Goal: Task Accomplishment & Management: Complete application form

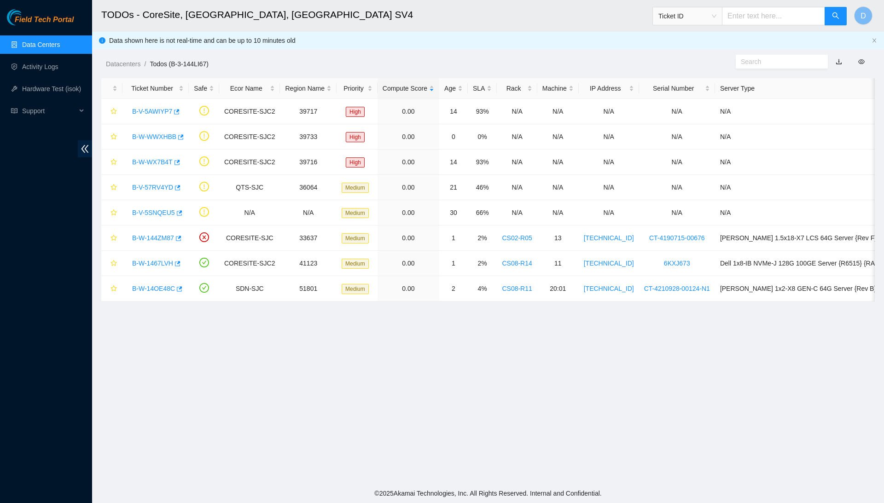
click at [60, 44] on link "Data Centers" at bounding box center [41, 44] width 38 height 7
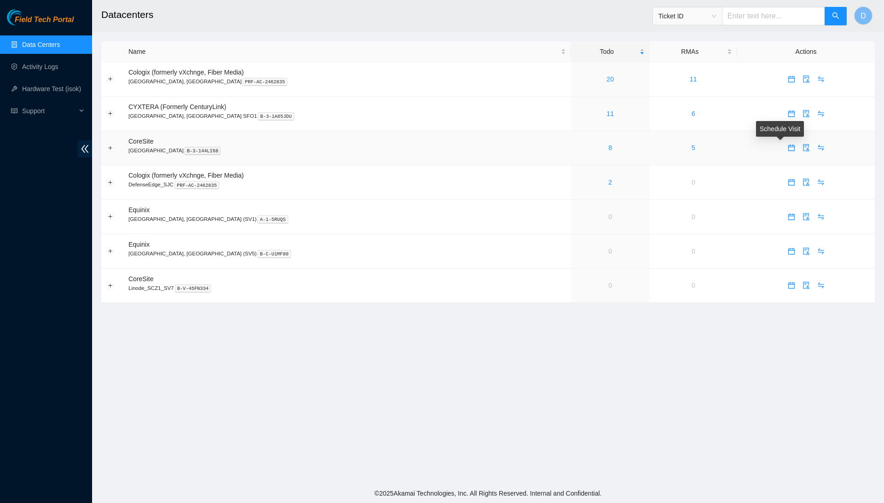
click at [788, 148] on icon "calendar" at bounding box center [791, 148] width 6 height 6
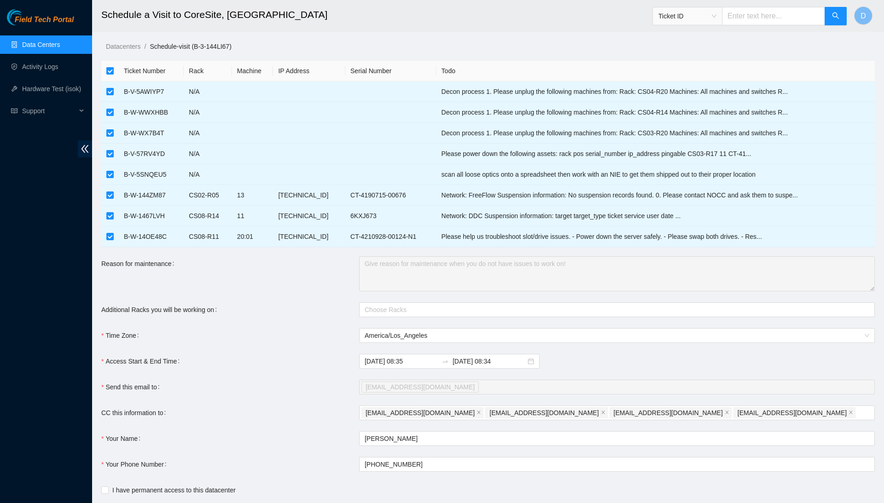
click at [111, 69] on input "checkbox" at bounding box center [109, 70] width 7 height 7
checkbox input "false"
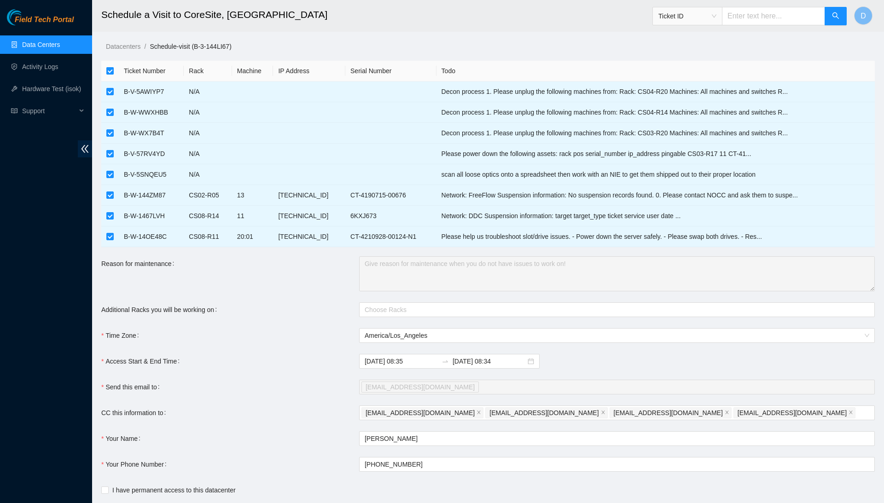
checkbox input "false"
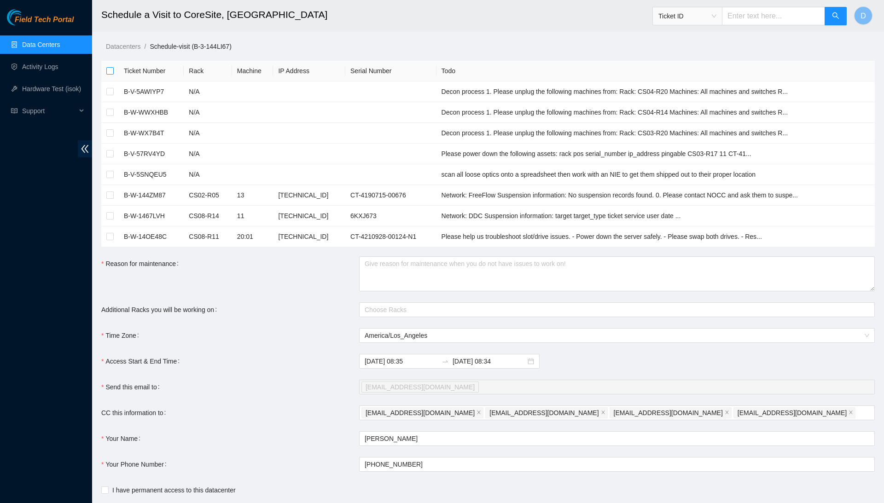
click at [111, 69] on input "checkbox" at bounding box center [109, 70] width 7 height 7
checkbox input "true"
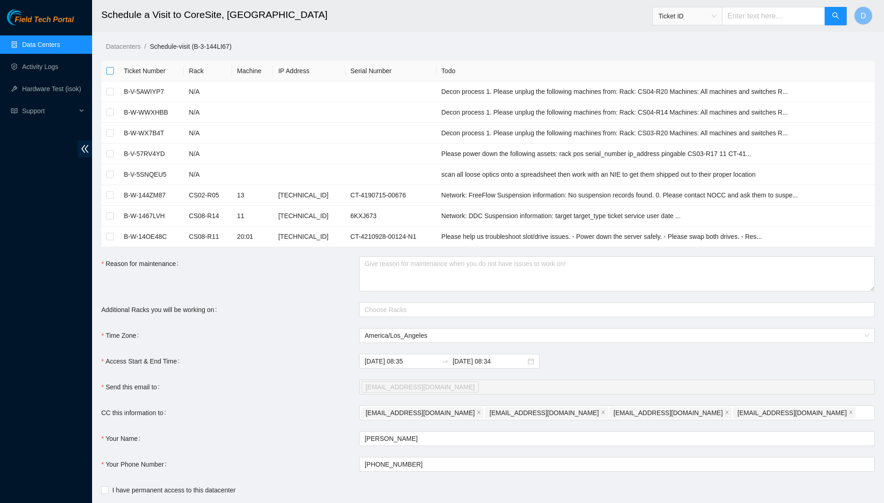
checkbox input "true"
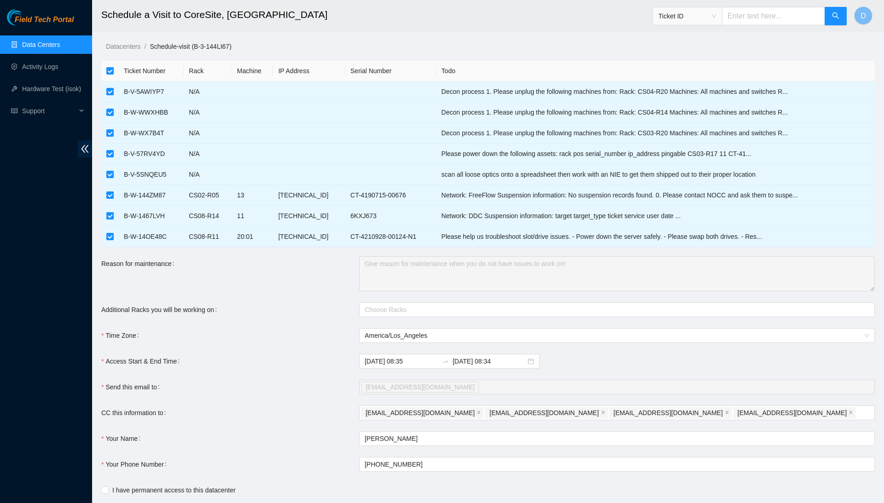
click at [109, 72] on input "checkbox" at bounding box center [109, 70] width 7 height 7
checkbox input "false"
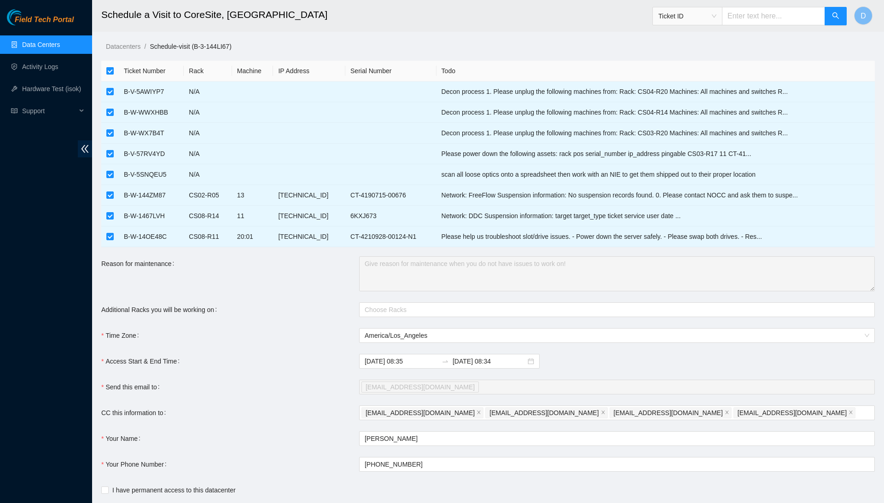
checkbox input "false"
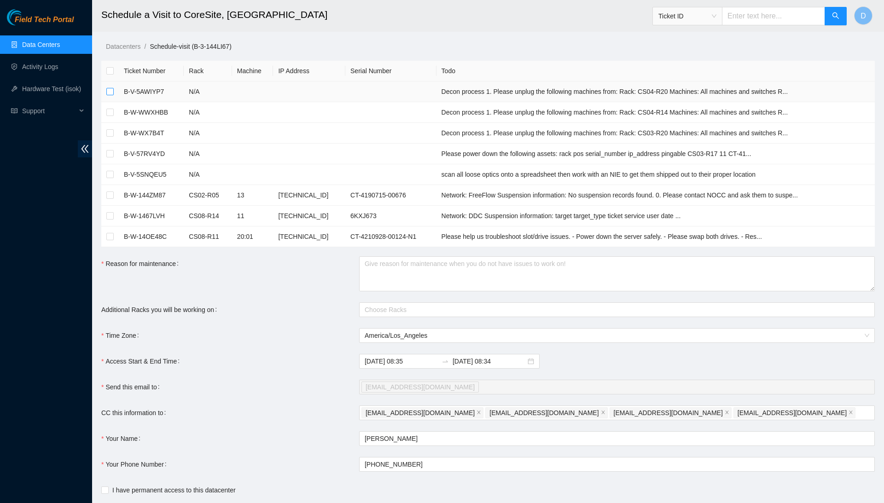
click at [111, 93] on input "checkbox" at bounding box center [109, 91] width 7 height 7
checkbox input "true"
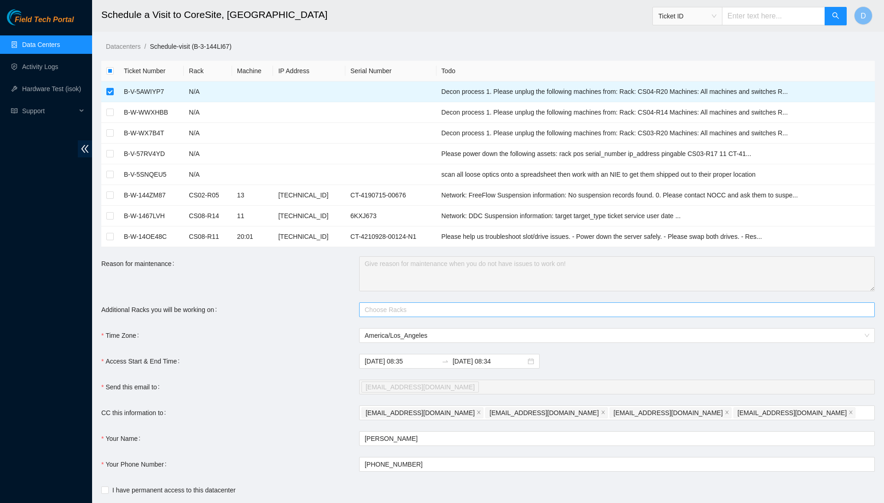
click at [395, 305] on div at bounding box center [612, 309] width 502 height 11
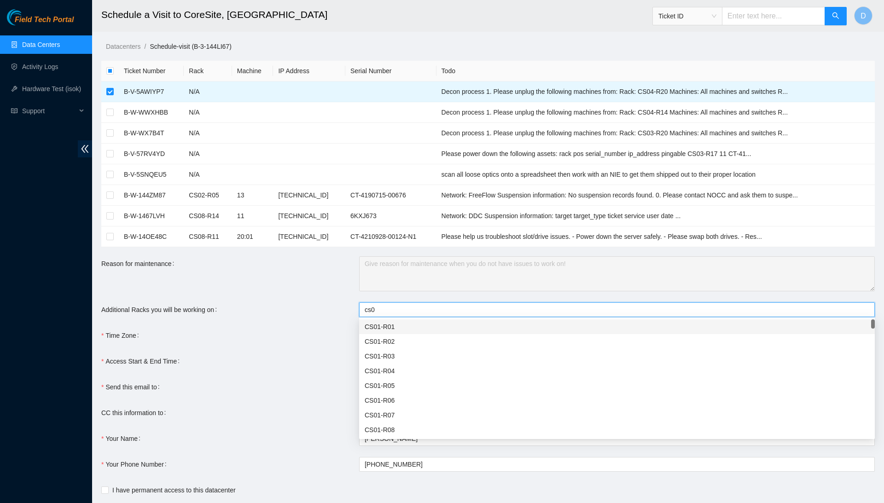
type input "cs04"
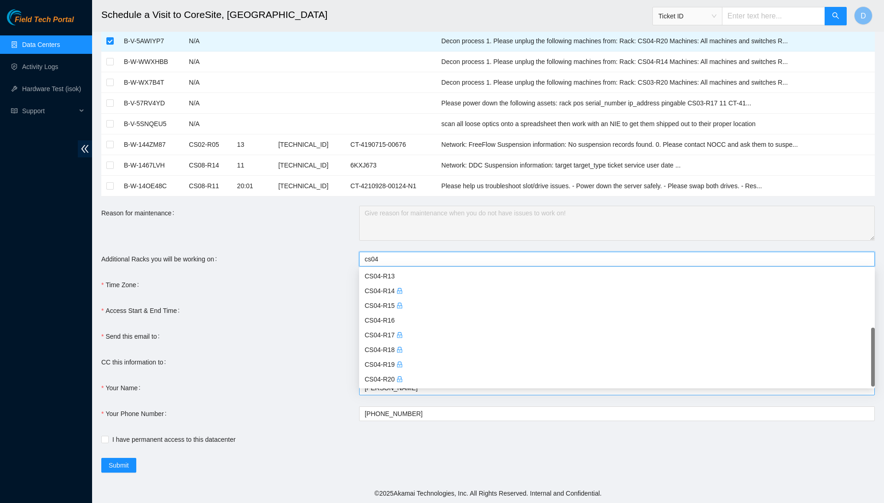
scroll to position [51, 0]
click at [395, 380] on div "CS04-R20" at bounding box center [617, 379] width 505 height 10
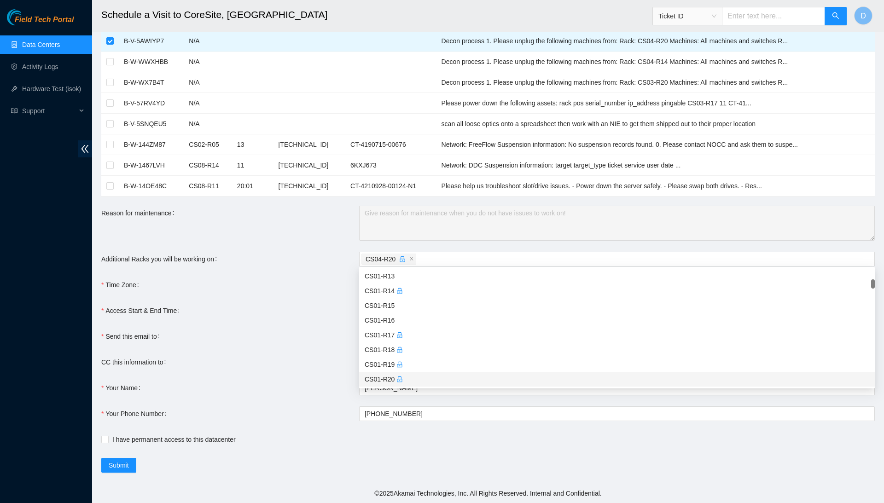
click at [286, 388] on div "Your Name" at bounding box center [230, 388] width 258 height 15
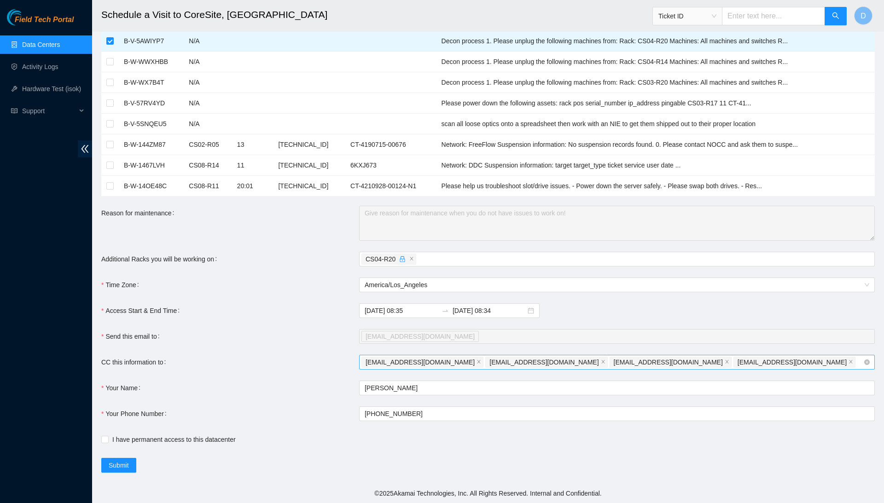
click at [715, 361] on div "dannyho022001@gmail.com tlow@akamai.com rlagarst@akamai.com judelgad@akamai.com" at bounding box center [612, 362] width 502 height 13
type input "@"
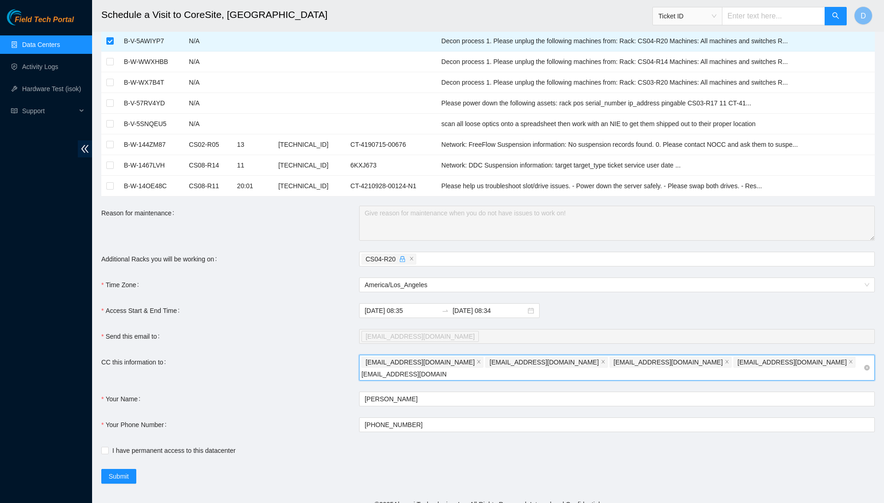
type input "NIE_HIVEMIND@akamai.com"
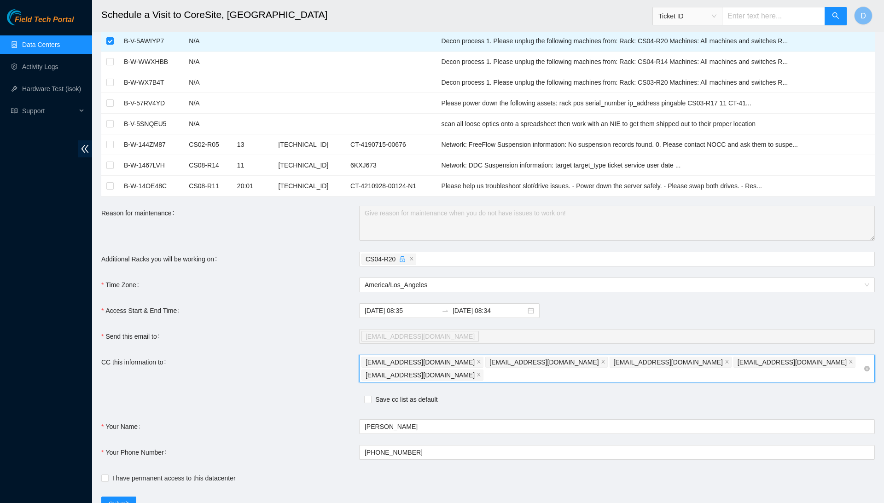
click at [475, 370] on span "NIE_HIVEMIND@akamai.com" at bounding box center [420, 375] width 109 height 10
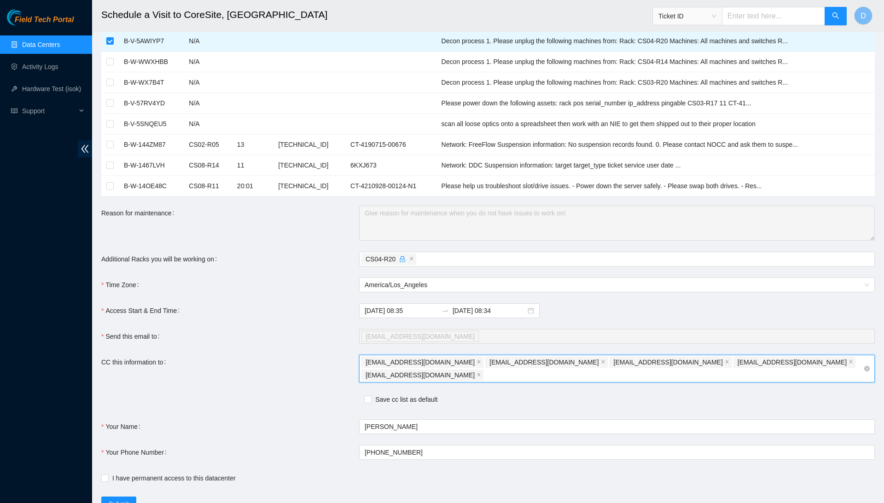
click at [723, 368] on div "dannyho022001@gmail.com tlow@akamai.com rlagarst@akamai.com judelgad@akamai.com…" at bounding box center [617, 369] width 516 height 28
type input "NIE-HIVEMIND@akamai.com"
click at [372, 395] on span "Save cc list as default" at bounding box center [407, 400] width 70 height 10
click at [371, 396] on input "Save cc list as default" at bounding box center [367, 399] width 6 height 6
checkbox input "true"
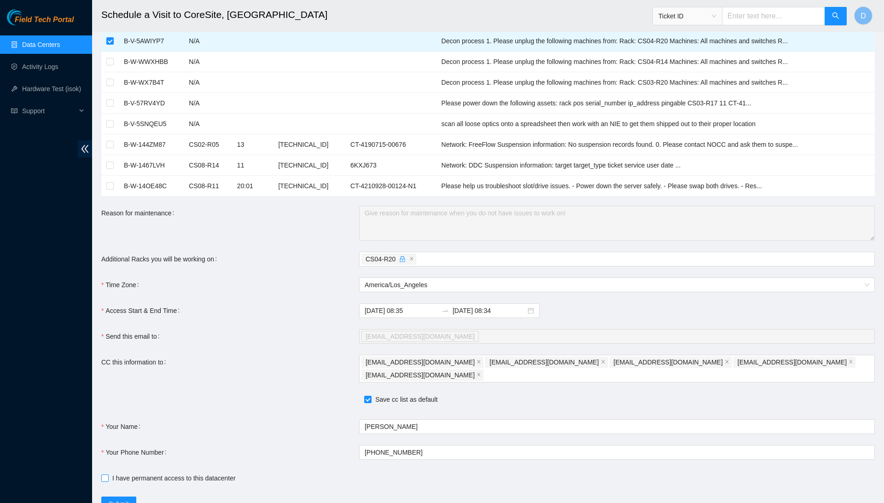
click at [111, 473] on span "I have permanent access to this datacenter" at bounding box center [174, 478] width 131 height 10
click at [108, 475] on input "I have permanent access to this datacenter" at bounding box center [104, 478] width 6 height 6
checkbox input "true"
click at [116, 499] on span "Submit" at bounding box center [119, 504] width 20 height 10
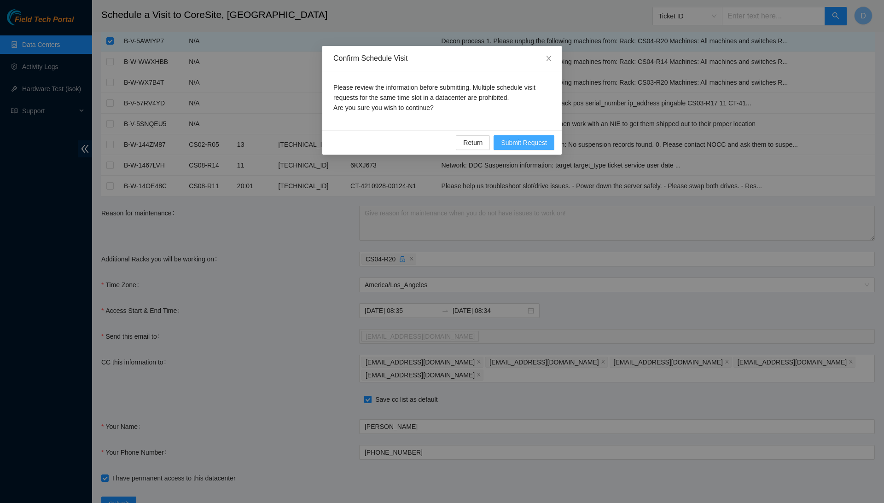
click at [520, 148] on button "Submit Request" at bounding box center [524, 142] width 61 height 15
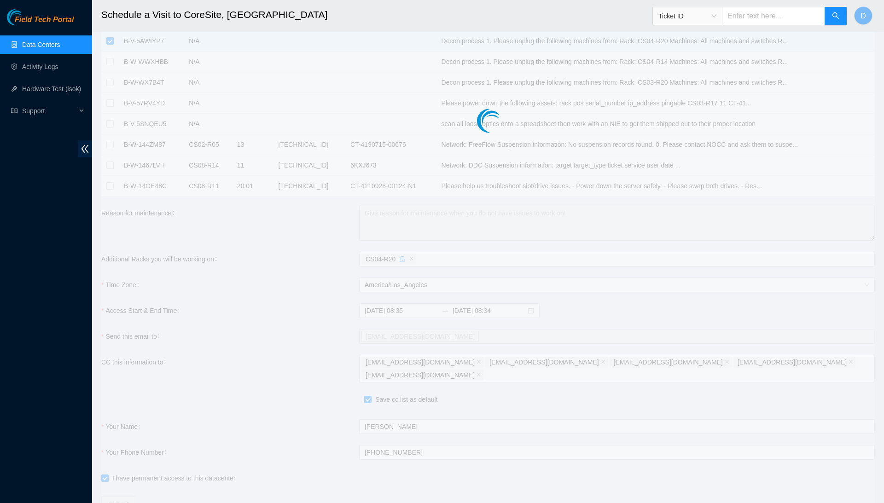
type input "2025-09-04 08:36"
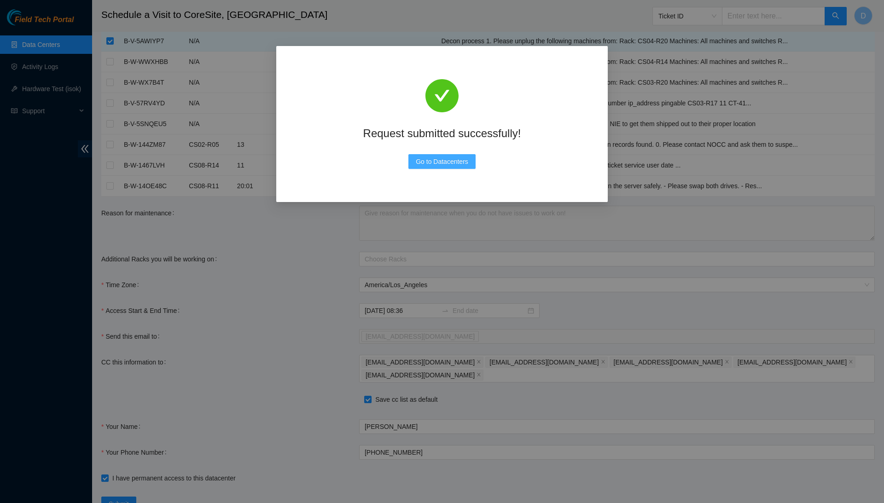
click at [431, 163] on span "Go to Datacenters" at bounding box center [442, 162] width 52 height 10
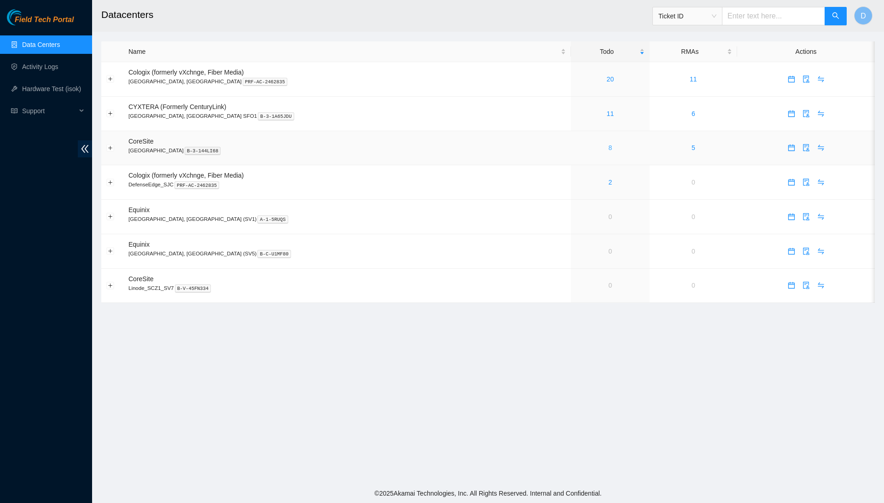
click at [609, 149] on link "8" at bounding box center [611, 147] width 4 height 7
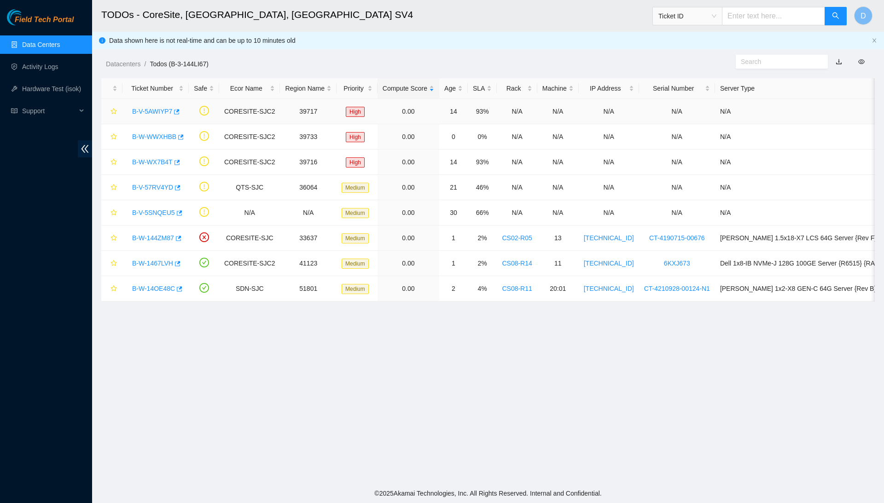
click at [161, 111] on link "B-V-5AWIYP7" at bounding box center [152, 111] width 40 height 7
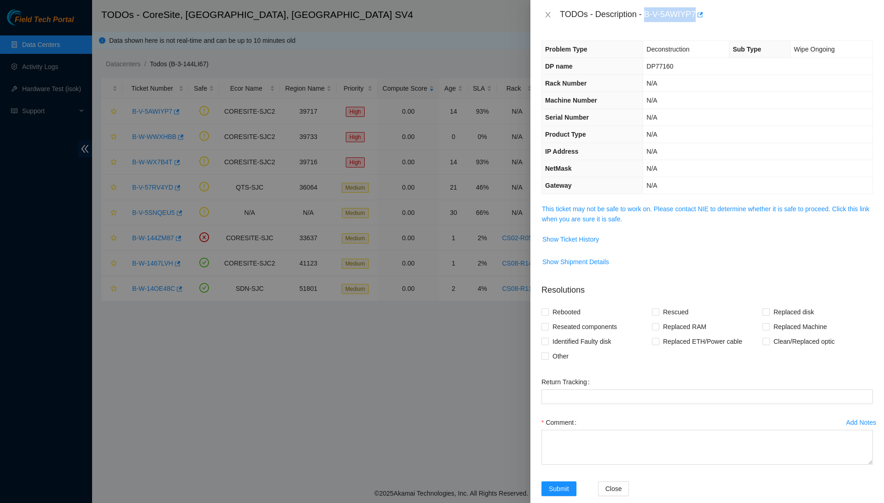
drag, startPoint x: 651, startPoint y: 11, endPoint x: 704, endPoint y: 8, distance: 53.5
click at [704, 8] on div "TODOs - Description - B-V-5AWIYP7" at bounding box center [716, 14] width 313 height 15
copy div "B-V-5AWIYP7"
click at [388, 354] on div at bounding box center [442, 251] width 884 height 503
